Goal: Check status: Check status

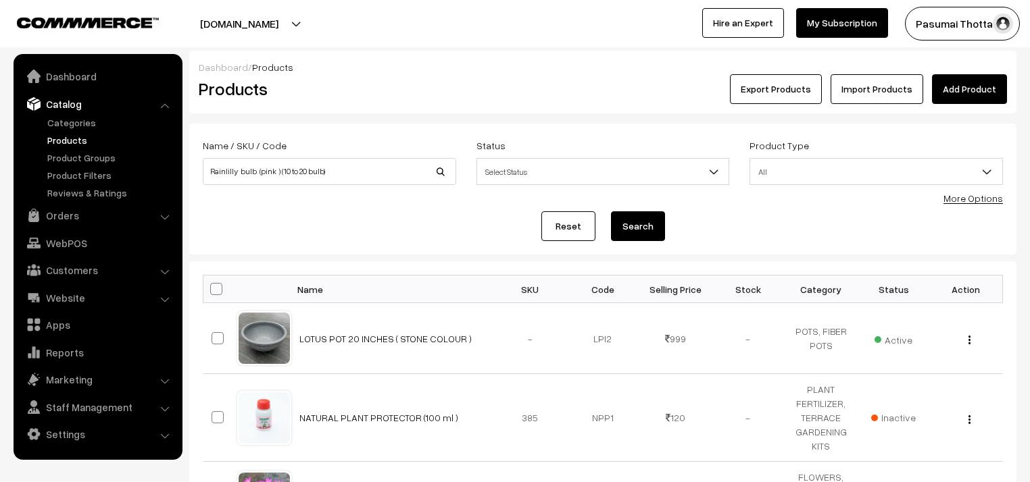
scroll to position [216, 0]
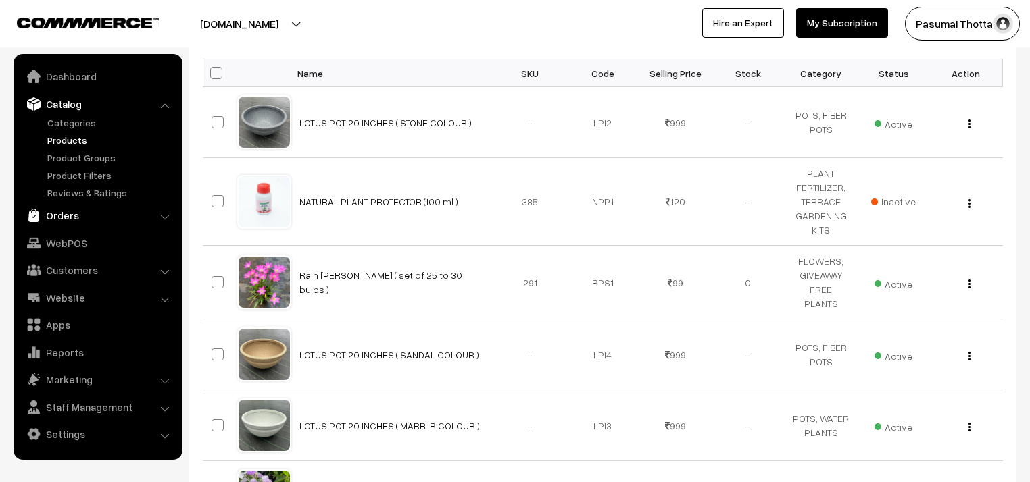
click at [59, 214] on link "Orders" at bounding box center [97, 215] width 161 height 24
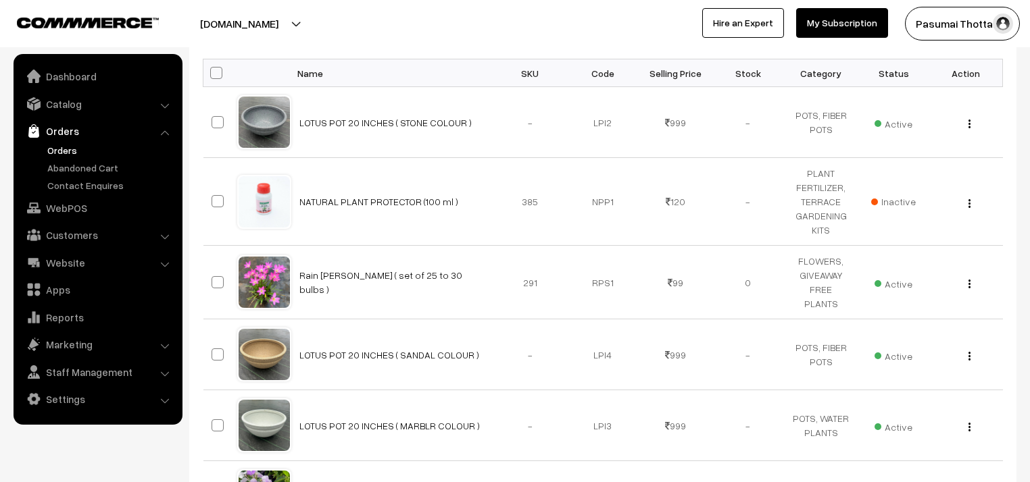
click at [51, 147] on link "Orders" at bounding box center [111, 150] width 134 height 14
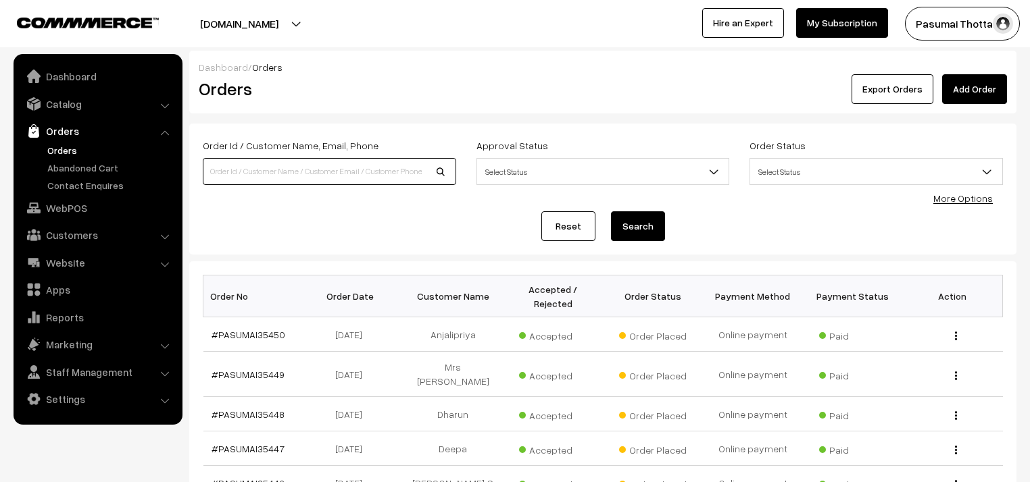
click at [218, 171] on input at bounding box center [329, 171] width 253 height 27
type input "7397325017"
click at [611, 211] on button "Search" at bounding box center [638, 226] width 54 height 30
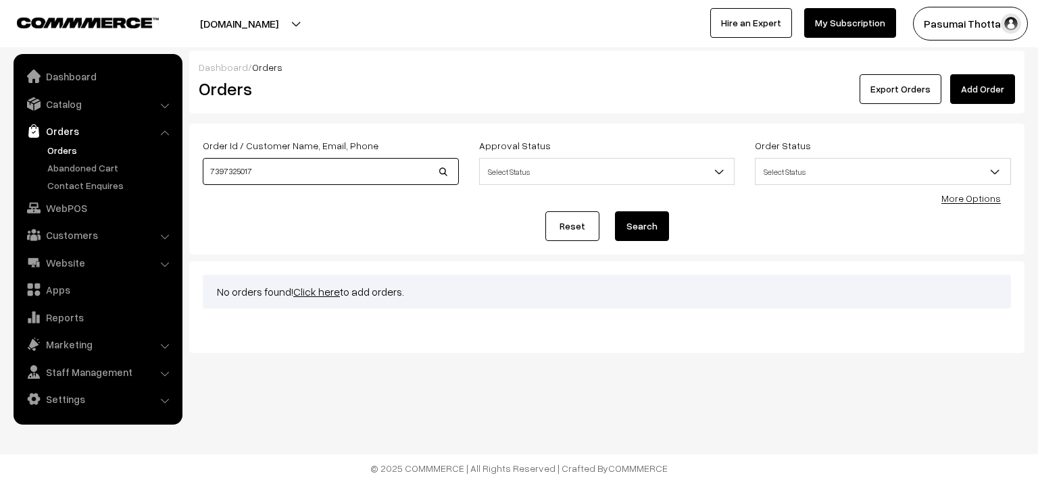
drag, startPoint x: 234, startPoint y: 174, endPoint x: 214, endPoint y: 176, distance: 19.6
click at [214, 176] on input "7397325017" at bounding box center [331, 171] width 256 height 27
type input "7"
type input "[PERSON_NAME]"
click at [615, 211] on button "Search" at bounding box center [642, 226] width 54 height 30
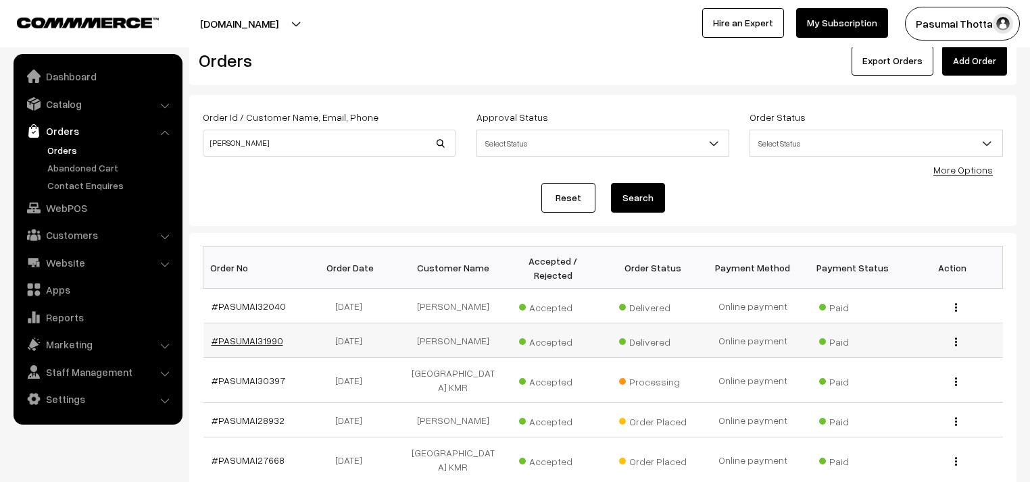
scroll to position [54, 0]
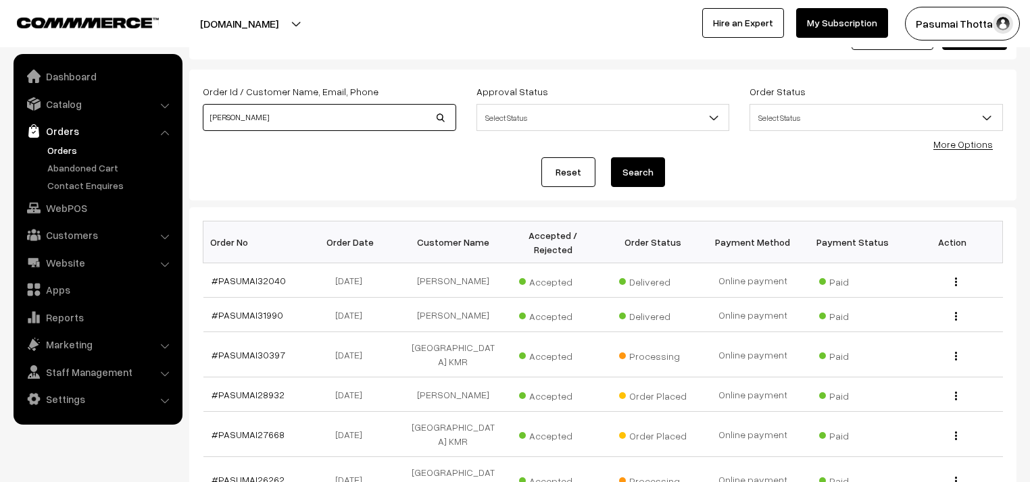
click at [286, 117] on input "[PERSON_NAME]" at bounding box center [329, 117] width 253 height 27
type input "rajashree R"
click at [611, 157] on button "Search" at bounding box center [638, 172] width 54 height 30
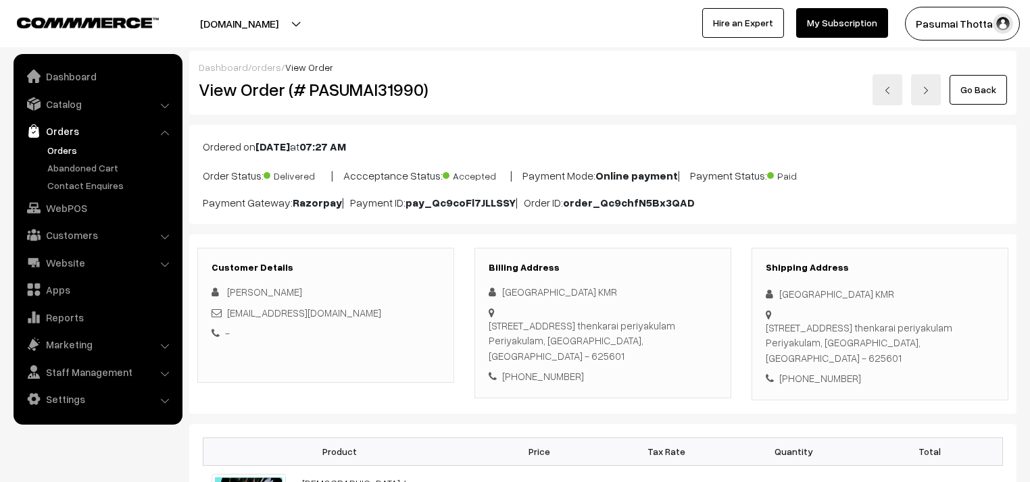
scroll to position [162, 0]
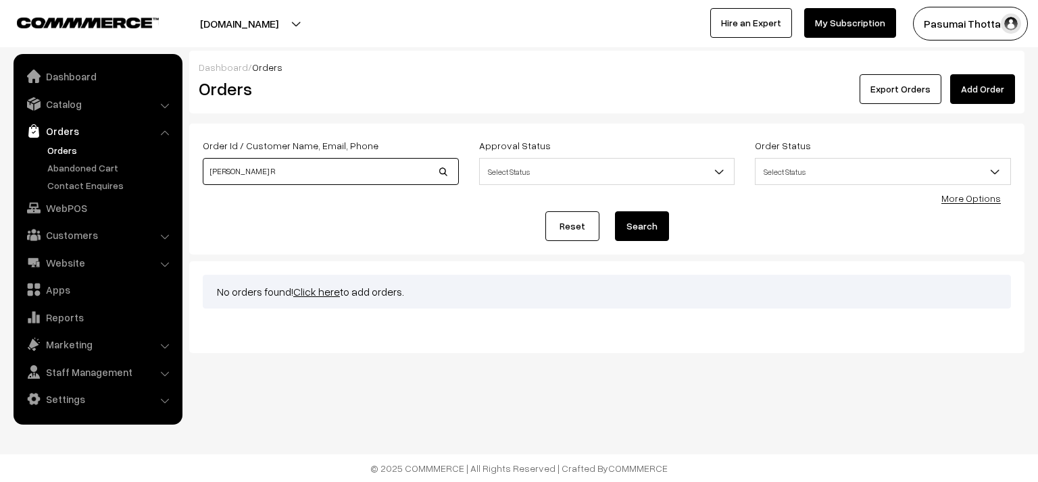
drag, startPoint x: 266, startPoint y: 173, endPoint x: 207, endPoint y: 173, distance: 58.1
click at [207, 173] on input "[PERSON_NAME] R" at bounding box center [331, 171] width 256 height 27
click at [273, 168] on input "[PERSON_NAME] R" at bounding box center [331, 171] width 256 height 27
